Goal: Task Accomplishment & Management: Use online tool/utility

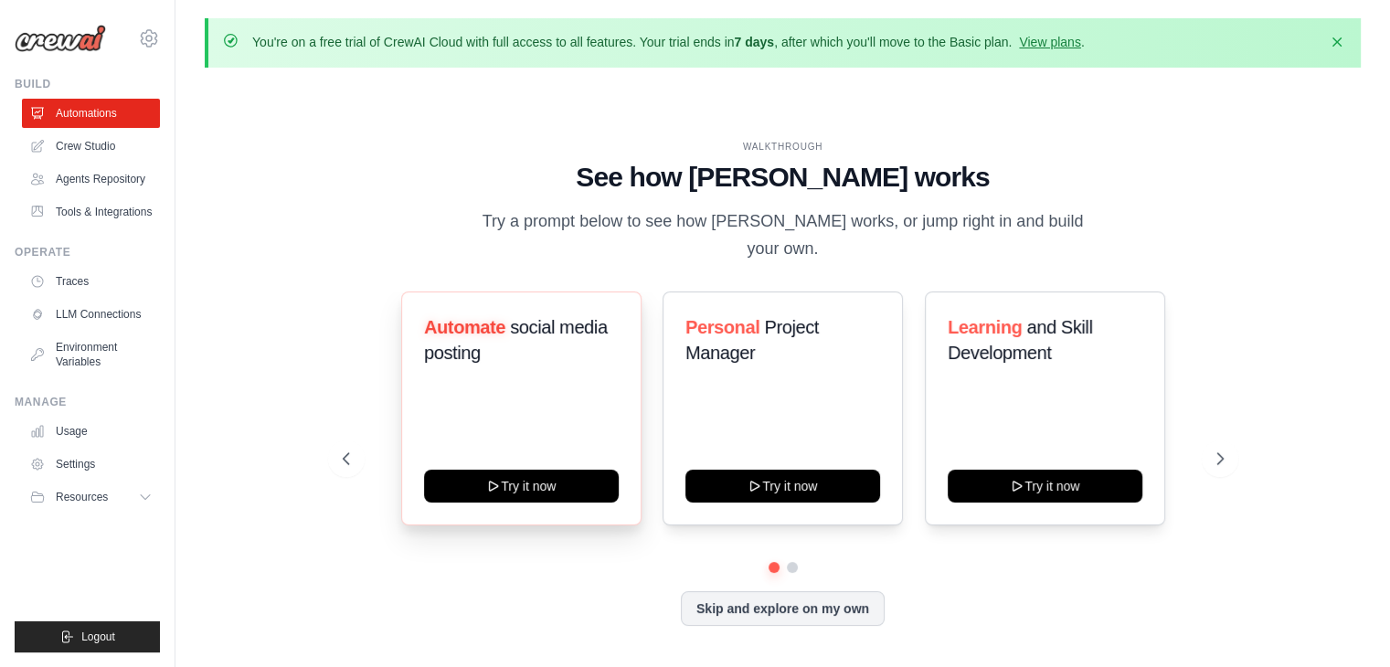
click at [479, 423] on div "Automate social media posting Try it now" at bounding box center [521, 408] width 240 height 234
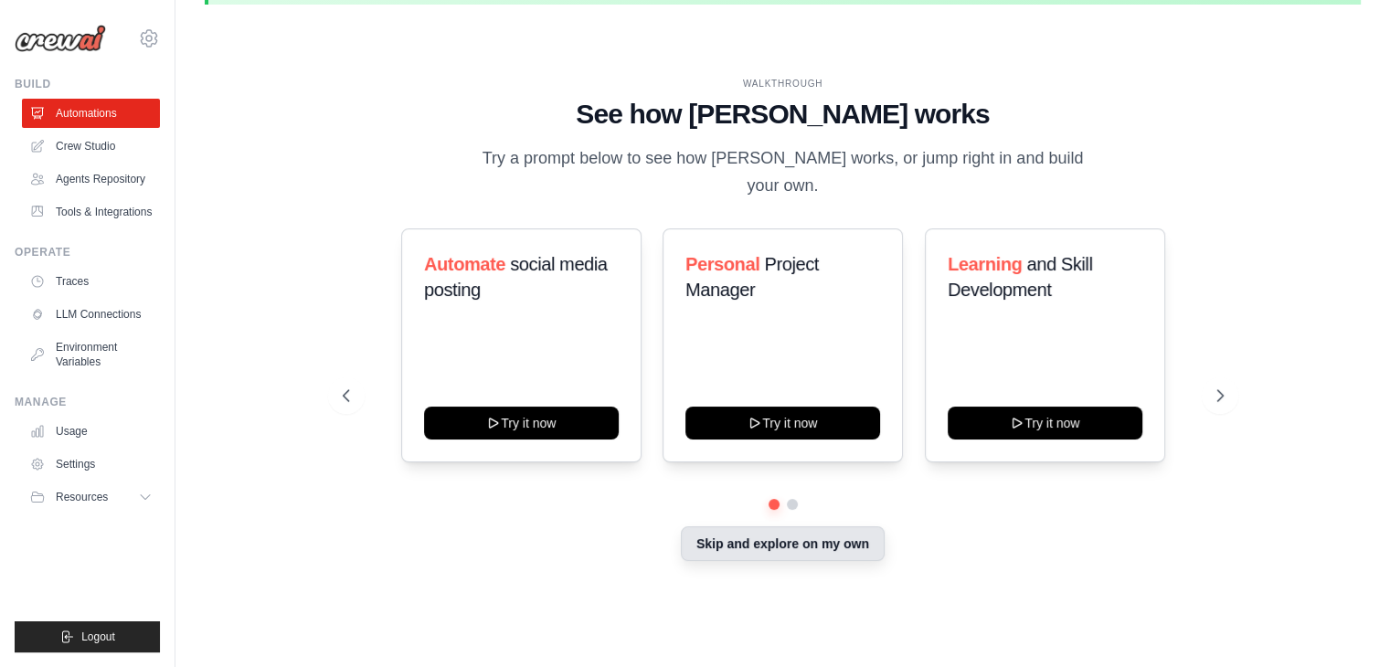
click at [784, 530] on button "Skip and explore on my own" at bounding box center [783, 543] width 204 height 35
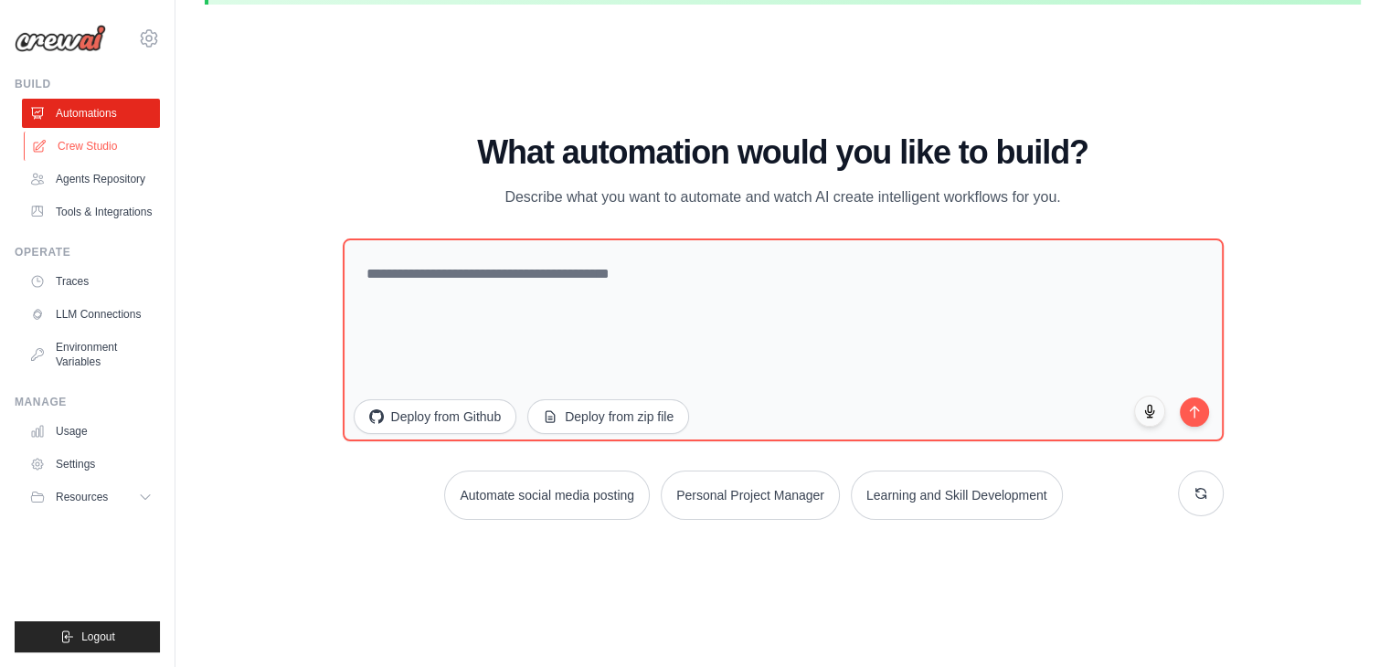
click at [111, 144] on link "Crew Studio" at bounding box center [93, 146] width 138 height 29
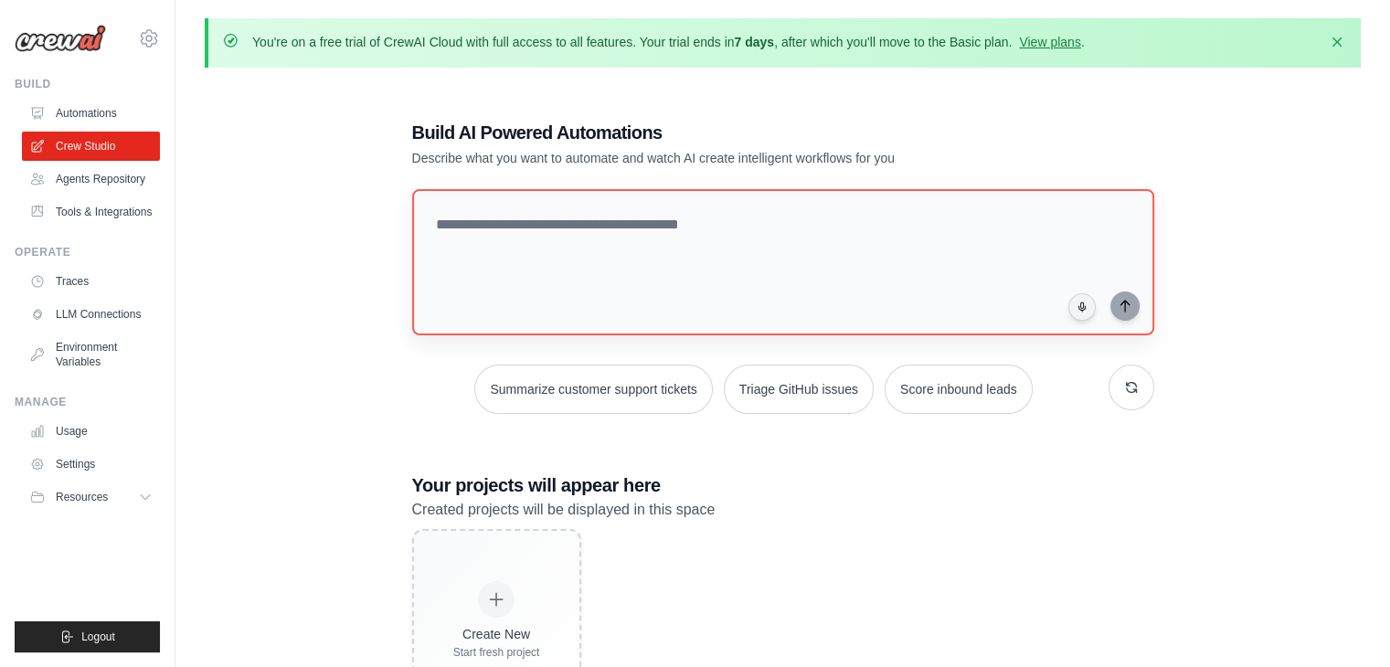
scroll to position [100, 0]
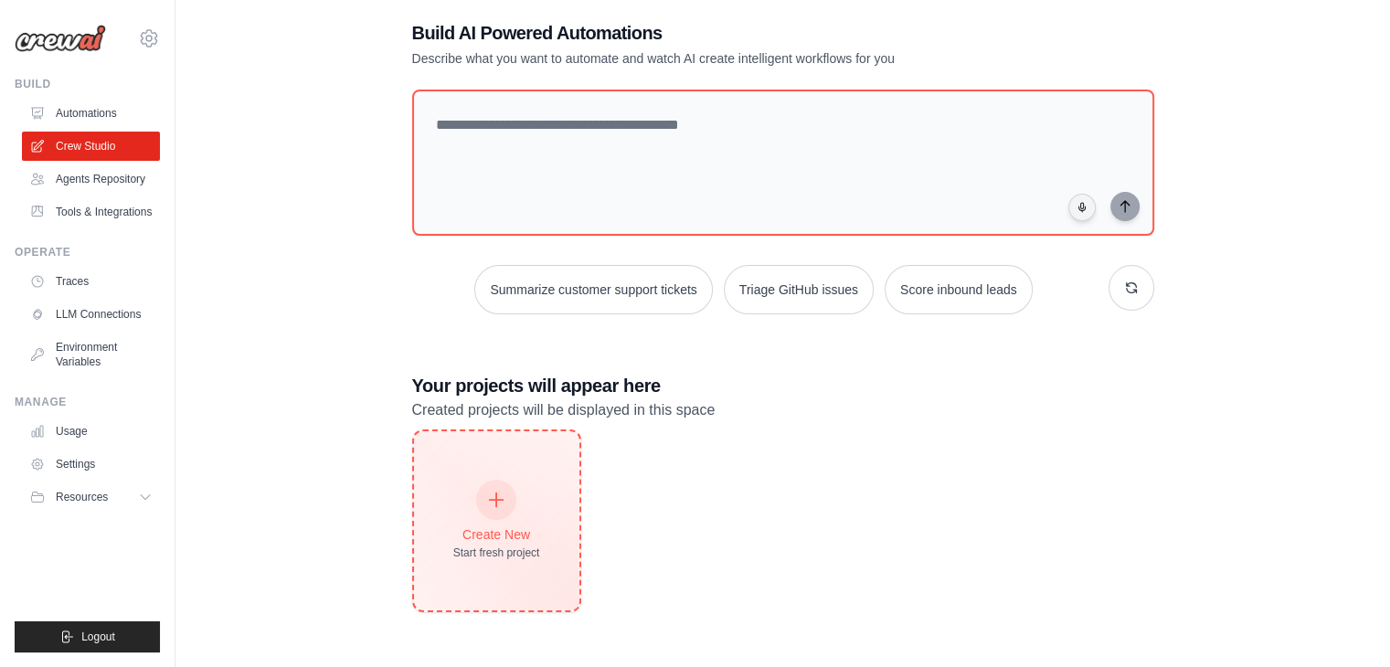
click at [486, 491] on icon at bounding box center [496, 500] width 20 height 20
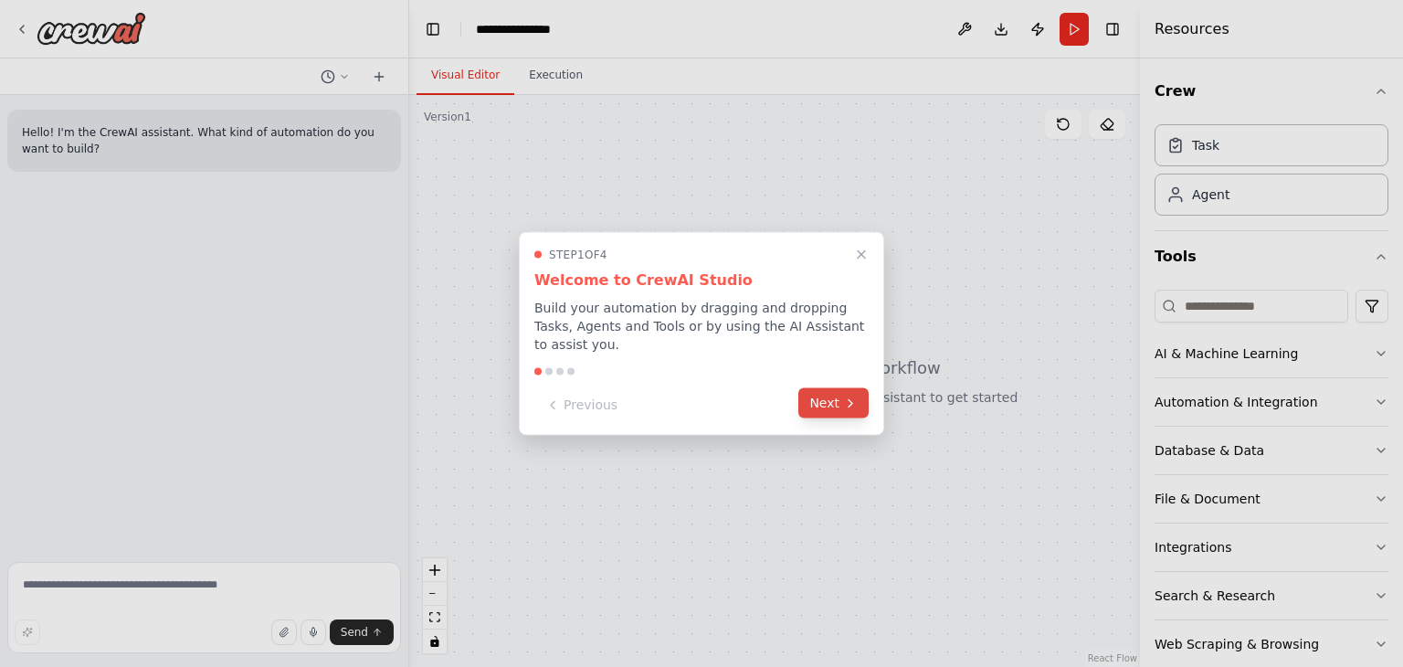
click at [828, 405] on button "Next" at bounding box center [834, 403] width 70 height 30
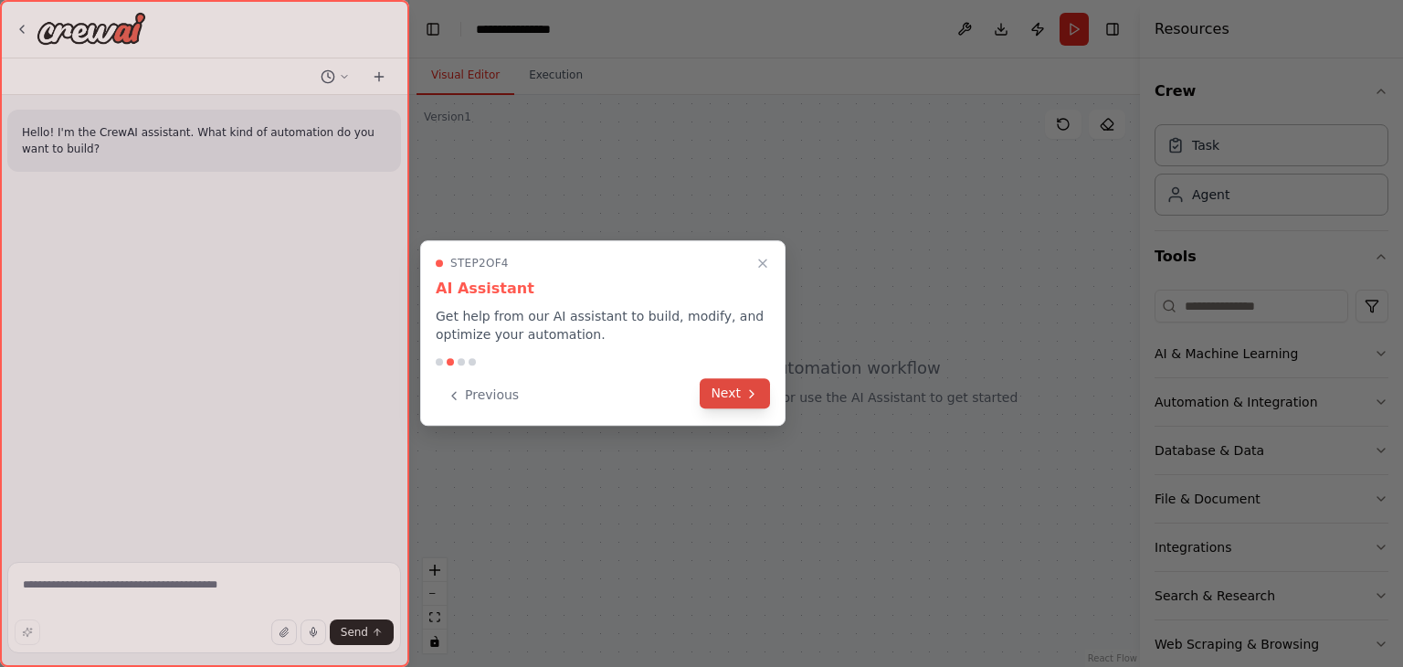
click at [745, 396] on icon at bounding box center [752, 393] width 15 height 15
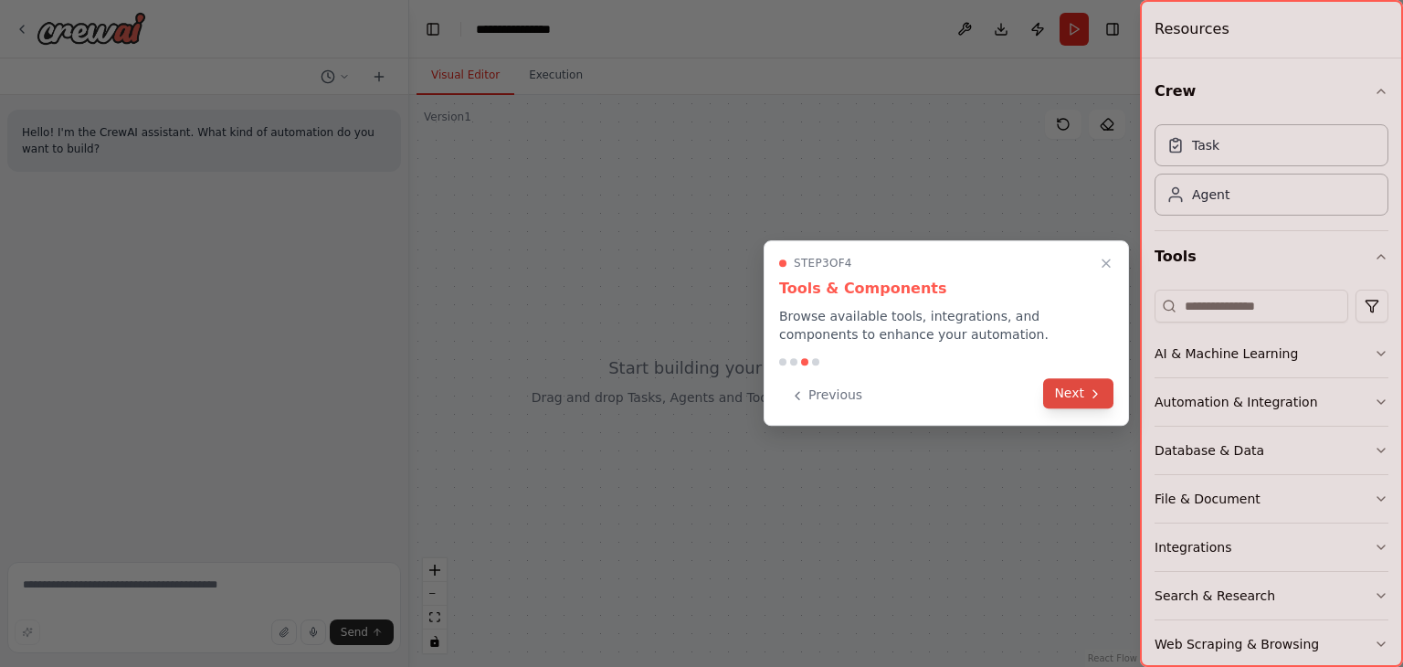
click at [1072, 397] on button "Next" at bounding box center [1078, 393] width 70 height 30
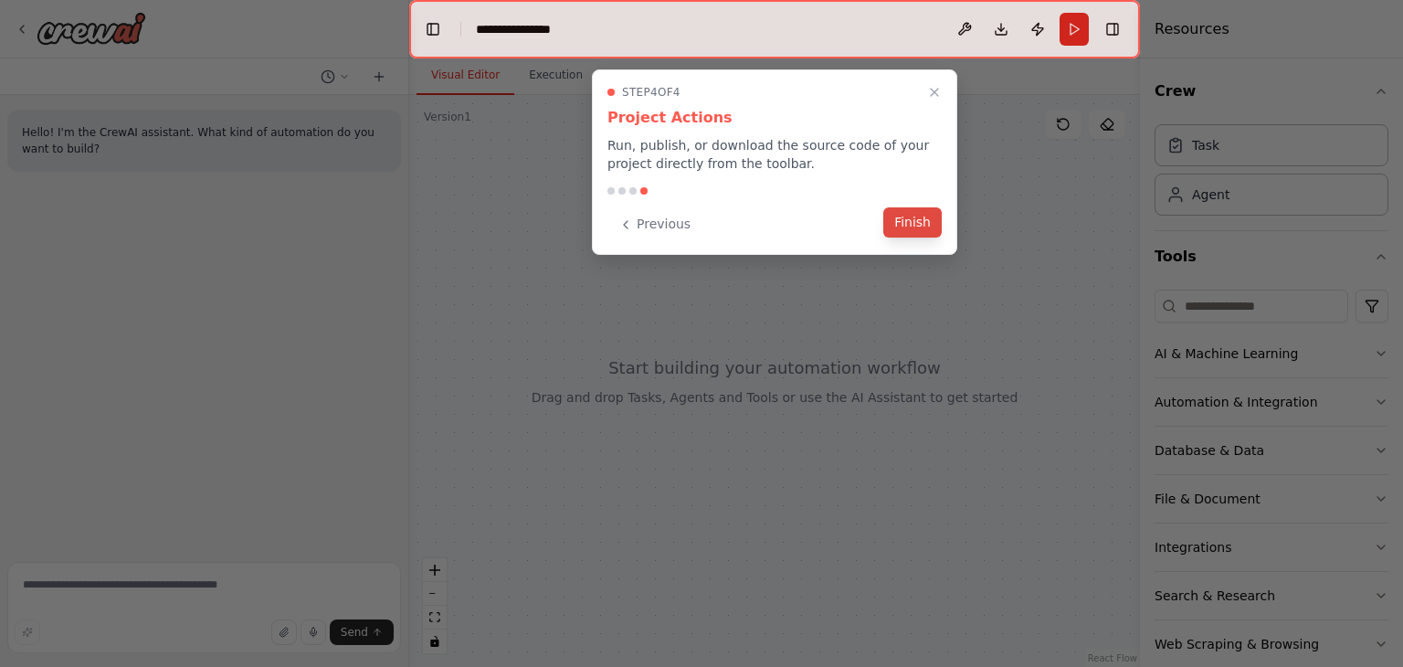
click at [914, 220] on button "Finish" at bounding box center [913, 222] width 58 height 30
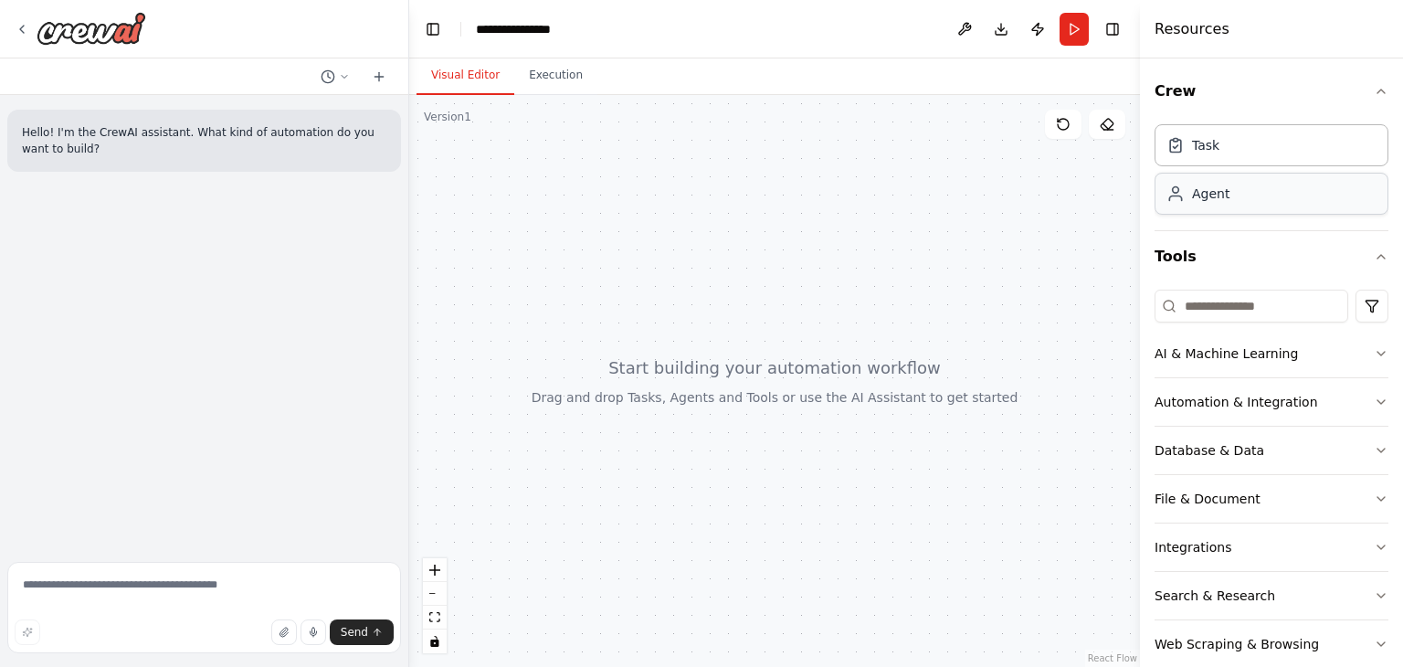
click at [1272, 208] on div "Agent" at bounding box center [1272, 194] width 234 height 42
